Goal: Task Accomplishment & Management: Complete application form

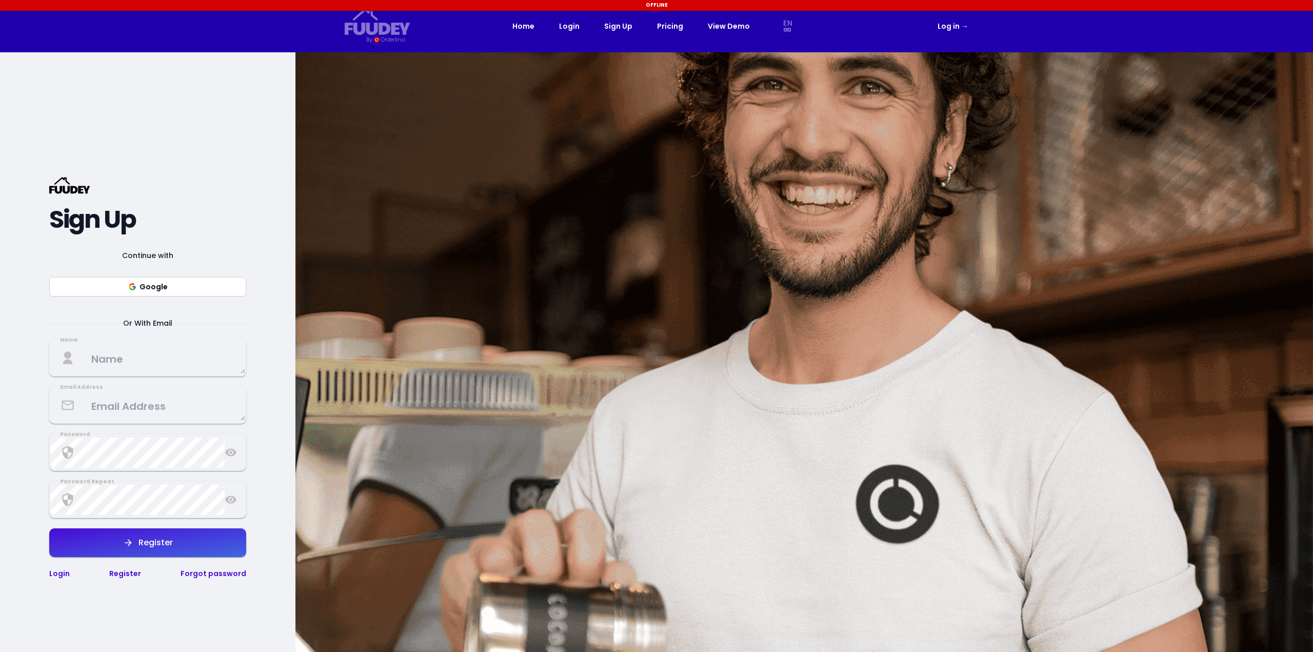
select select "en"
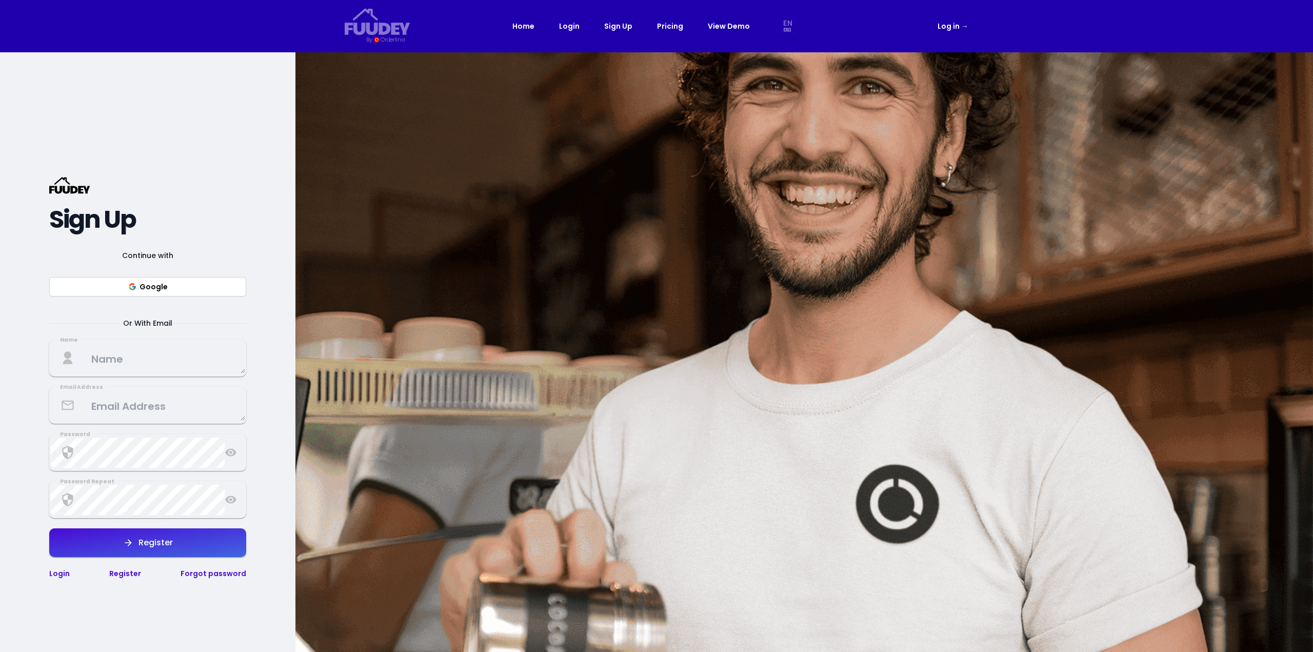
select select "en"
click at [127, 295] on button "Google" at bounding box center [147, 286] width 197 height 19
select select "en"
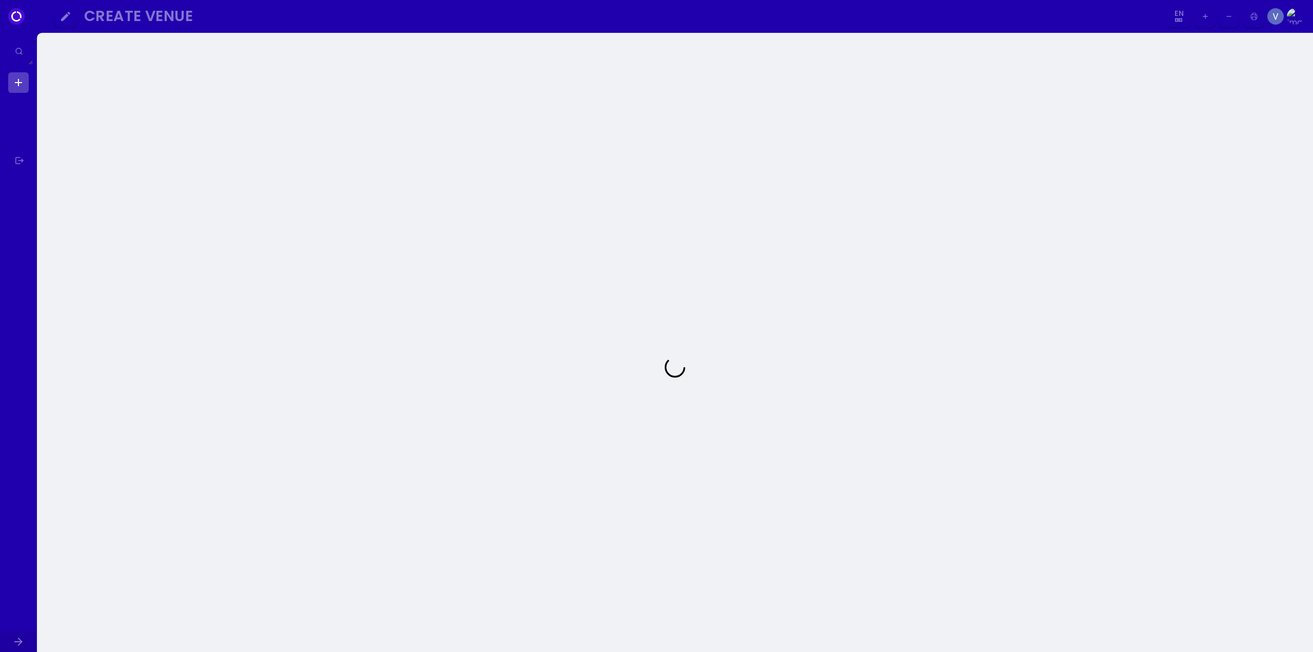
select select "en"
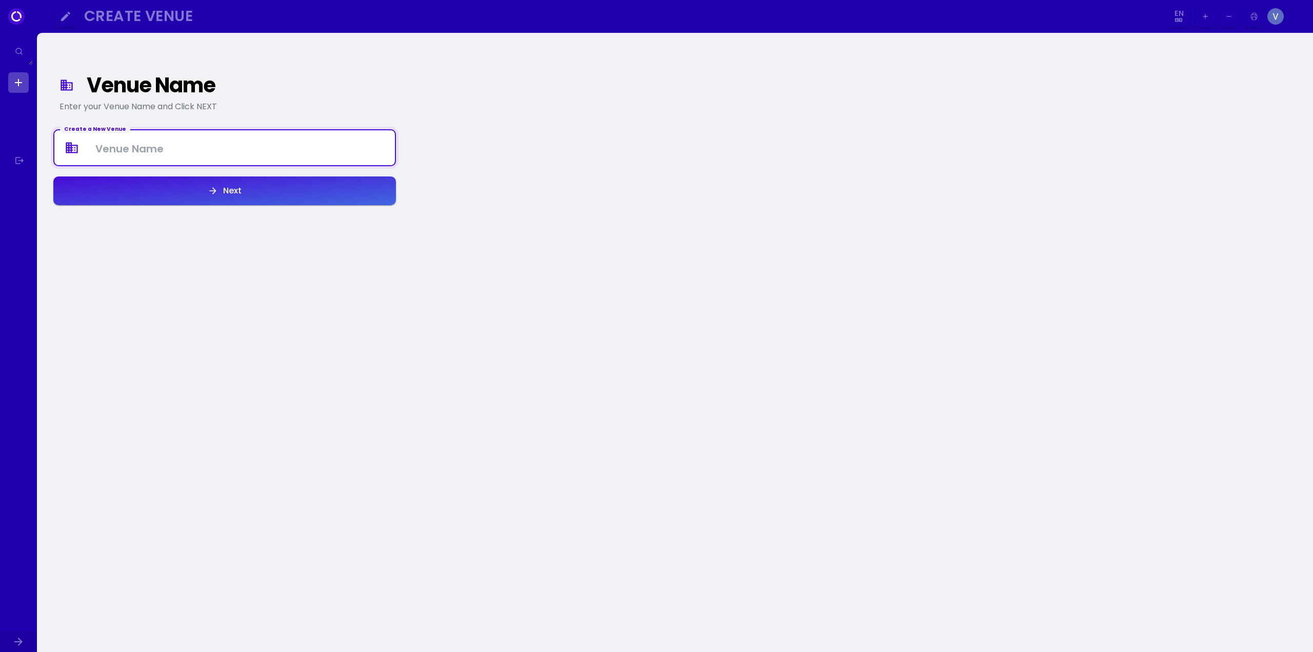
click at [163, 153] on Venue at bounding box center [224, 148] width 341 height 30
type Venue "Test"
click at [217, 195] on icon "button" at bounding box center [213, 191] width 10 height 10
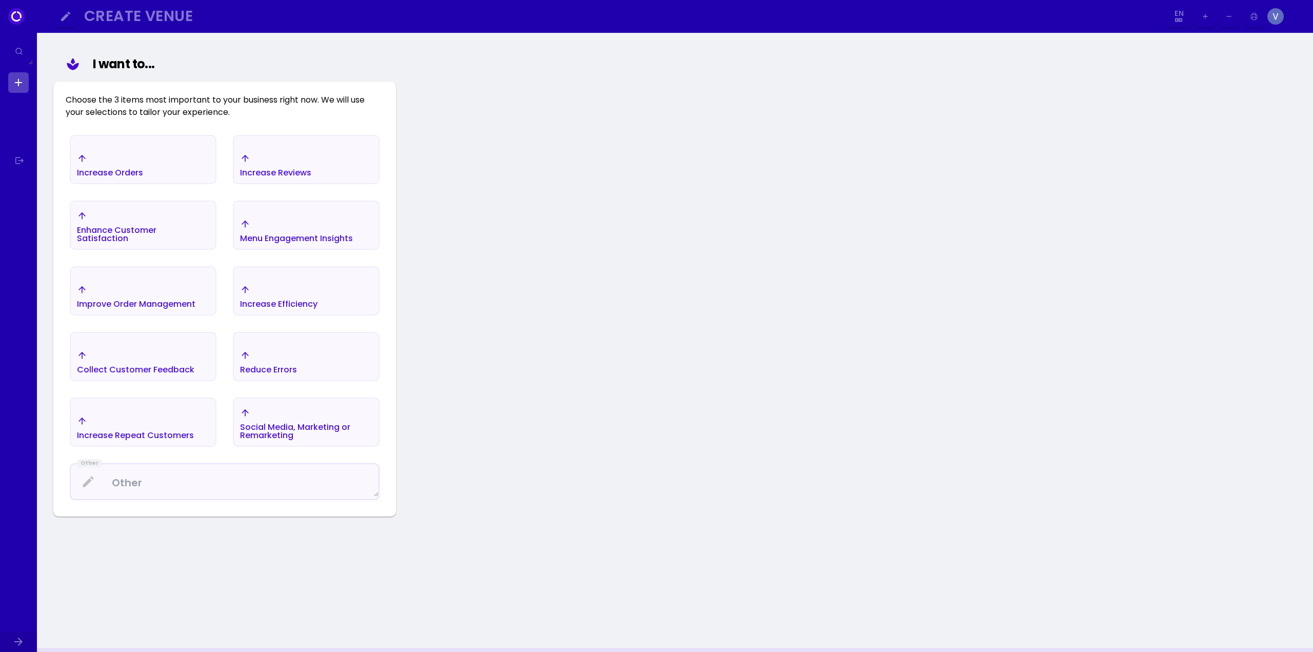
scroll to position [119, 0]
click at [215, 183] on div "Increase Efficiency" at bounding box center [143, 165] width 145 height 36
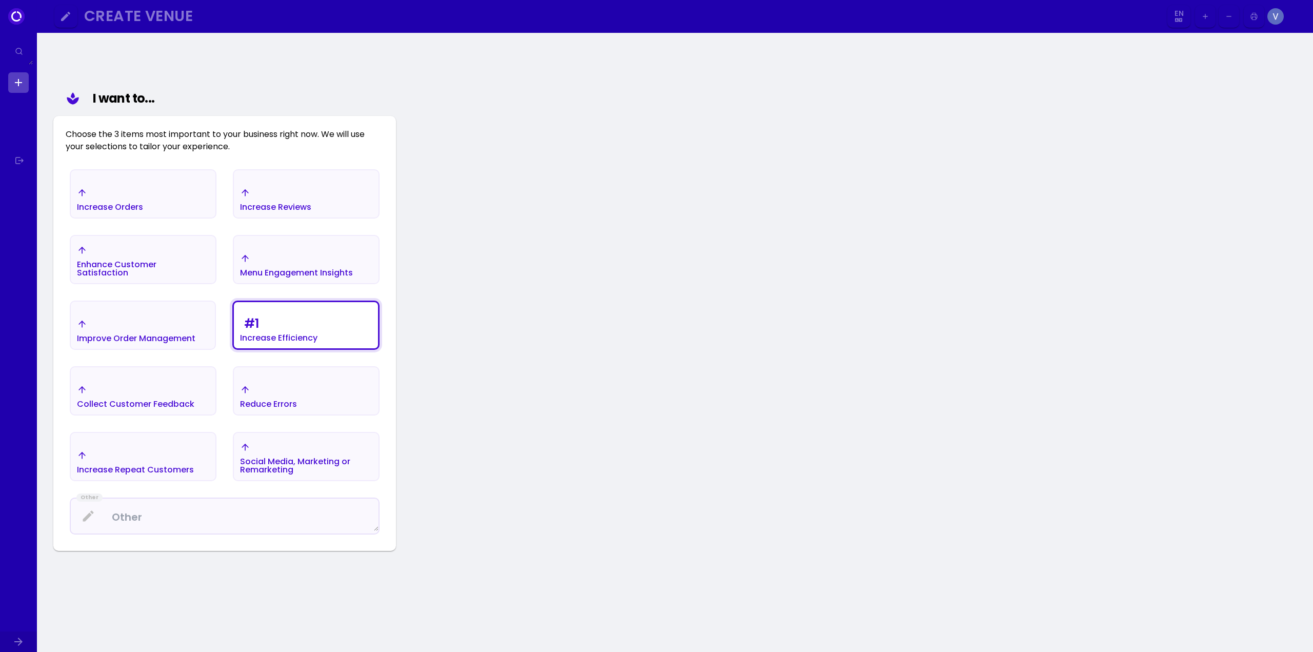
scroll to position [68, 0]
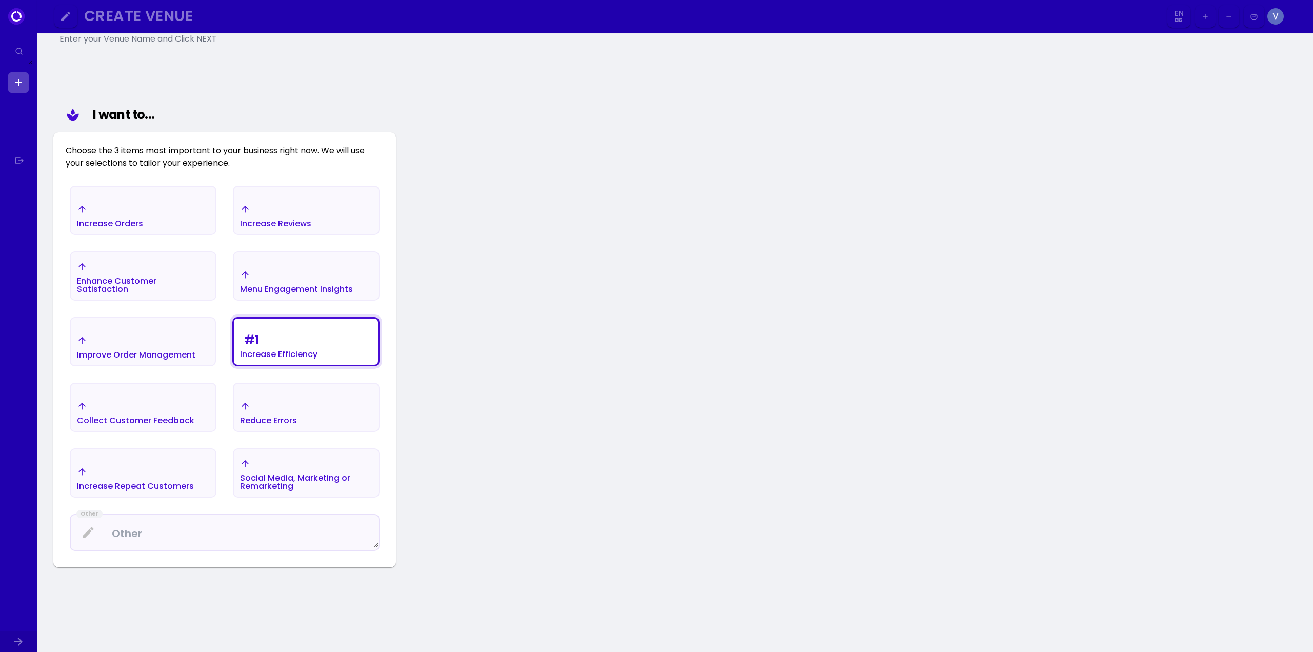
click at [136, 228] on div "Increase Repeat Customers" at bounding box center [110, 224] width 66 height 8
click at [141, 374] on div "Increase Orders Increase Reviews Enhance Customer Satisfaction Menu Engagement …" at bounding box center [225, 368] width 318 height 373
click at [143, 228] on div "Improve Order Management" at bounding box center [110, 216] width 66 height 24
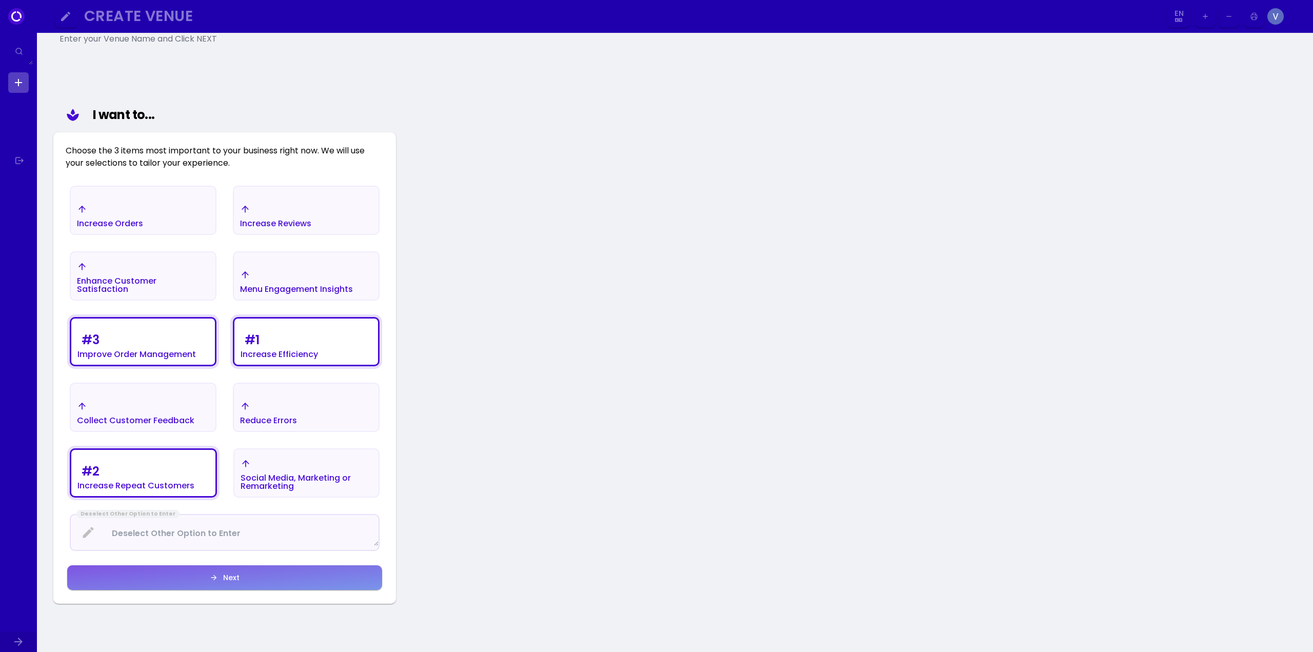
click at [233, 235] on button "Next" at bounding box center [306, 210] width 147 height 49
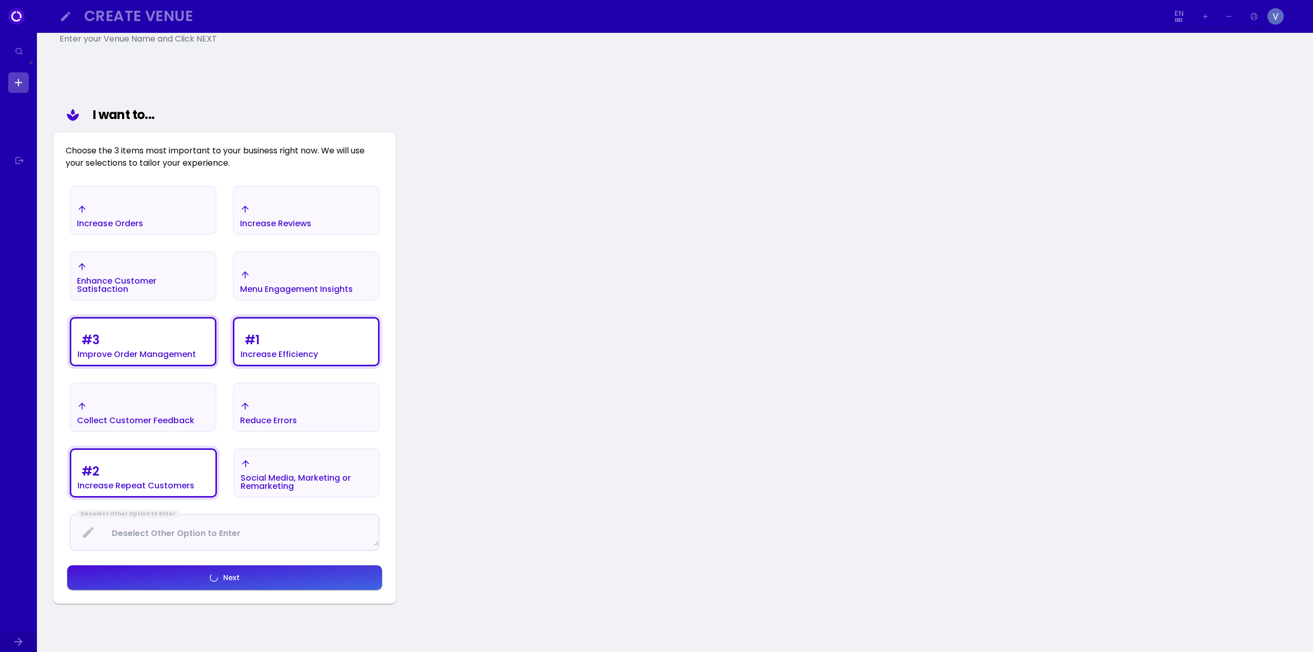
select select "en"
